Goal: Transaction & Acquisition: Book appointment/travel/reservation

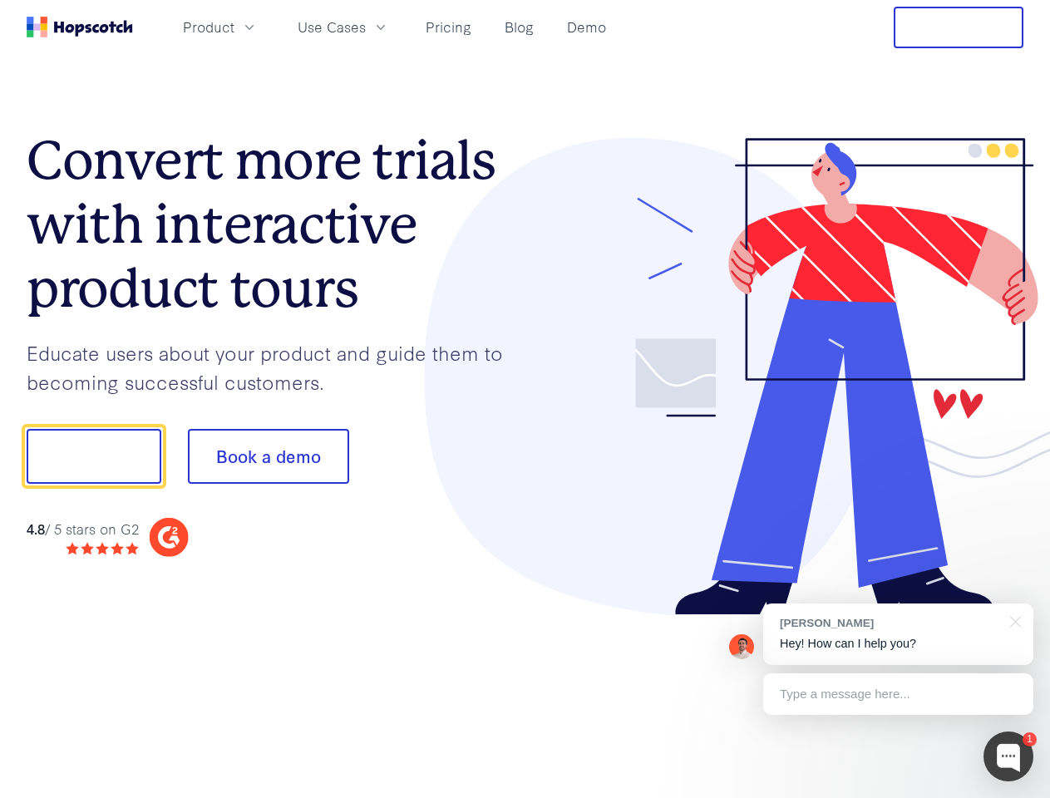
click at [525, 399] on div at bounding box center [774, 377] width 499 height 478
click at [234, 27] on span "Product" at bounding box center [209, 27] width 52 height 21
click at [366, 27] on span "Use Cases" at bounding box center [332, 27] width 68 height 21
click at [958, 27] on button "Free Trial" at bounding box center [959, 28] width 130 height 42
click at [93, 456] on button "Show me!" at bounding box center [94, 456] width 135 height 55
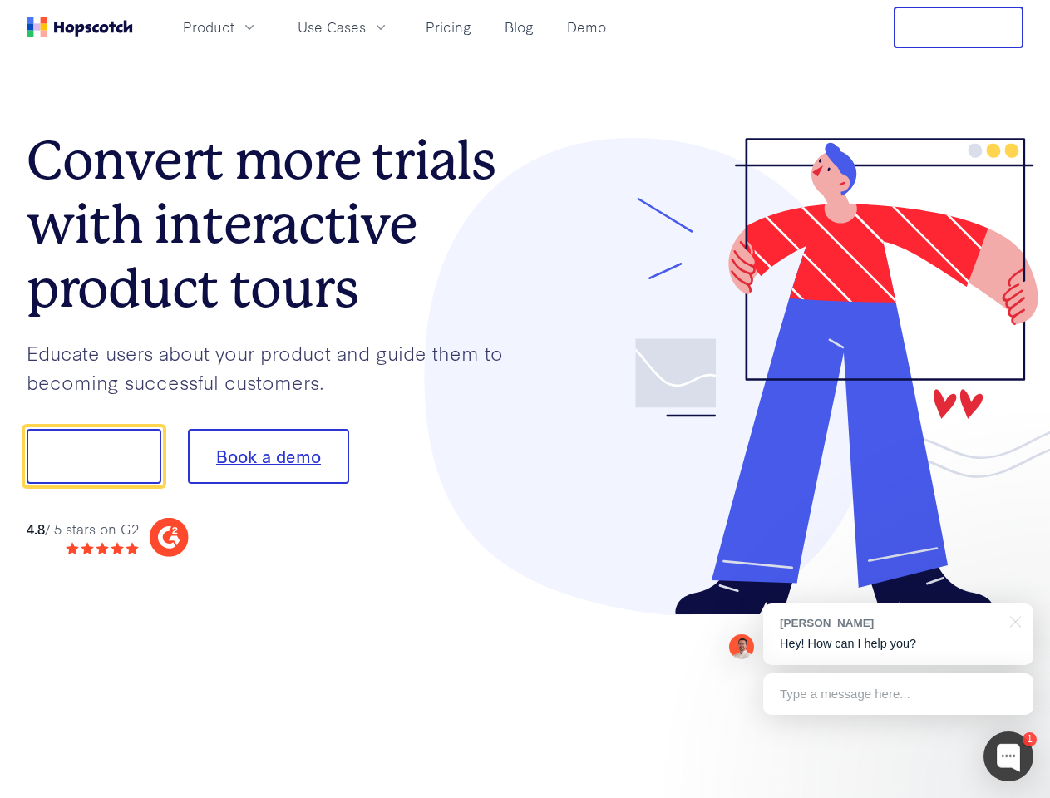
click at [268, 456] on button "Book a demo" at bounding box center [268, 456] width 161 height 55
click at [1008, 756] on div at bounding box center [1008, 756] width 50 height 50
click at [898, 634] on div "[PERSON_NAME] Hey! How can I help you?" at bounding box center [898, 634] width 270 height 62
click at [1012, 620] on div at bounding box center [877, 454] width 312 height 554
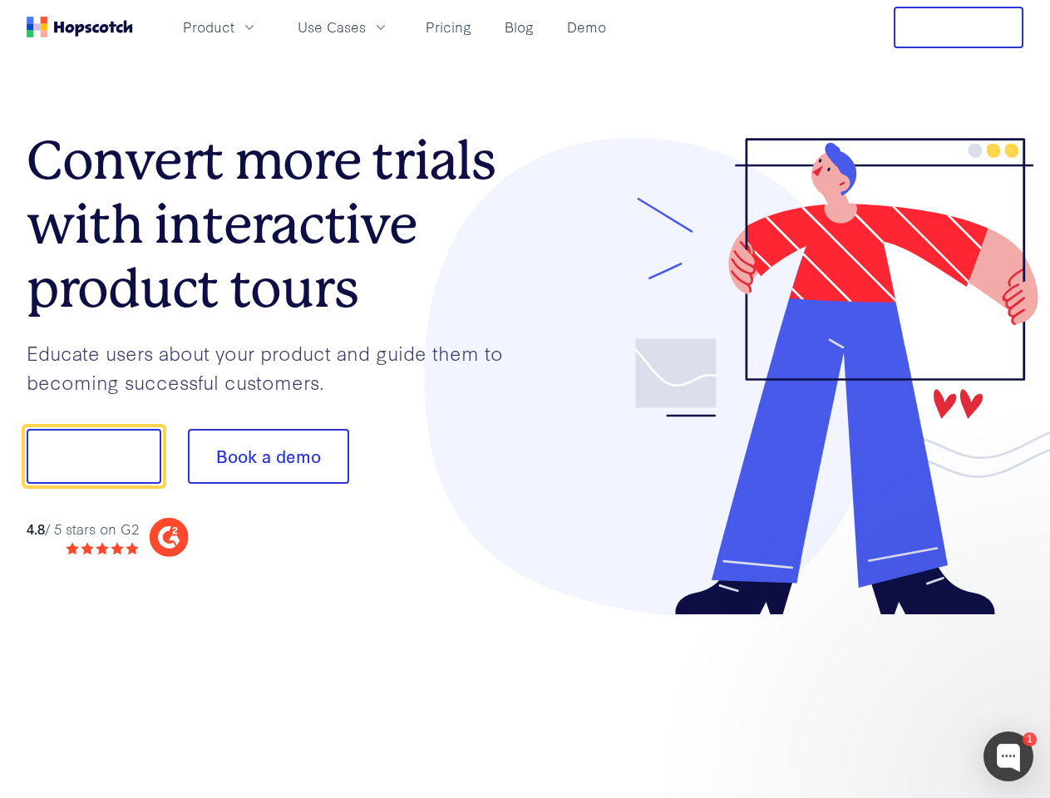
click at [898, 694] on div at bounding box center [877, 566] width 312 height 332
